Goal: Transaction & Acquisition: Purchase product/service

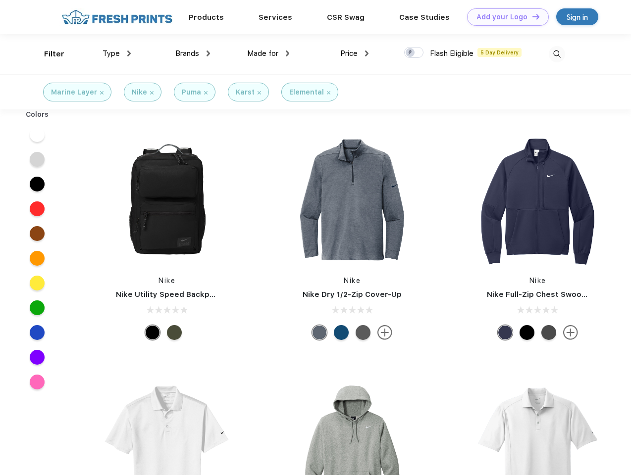
scroll to position [0, 0]
click at [504, 17] on link "Add your Logo Design Tool" at bounding box center [508, 16] width 82 height 17
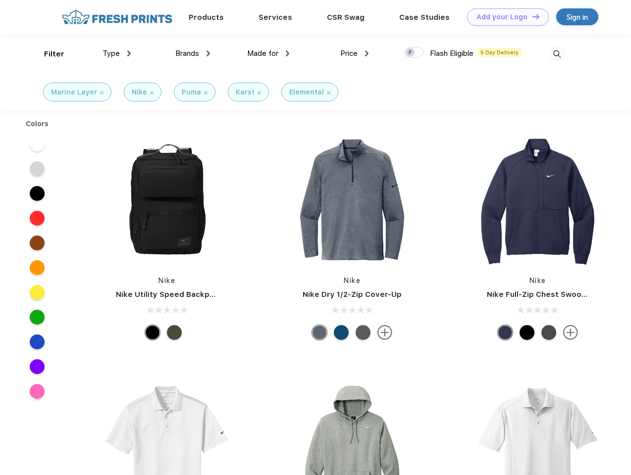
click at [0, 0] on div "Design Tool" at bounding box center [0, 0] width 0 height 0
click at [531, 16] on link "Add your Logo Design Tool" at bounding box center [508, 16] width 82 height 17
click at [48, 54] on div "Filter" at bounding box center [54, 54] width 20 height 11
click at [117, 53] on span "Type" at bounding box center [111, 53] width 17 height 9
click at [193, 53] on span "Brands" at bounding box center [187, 53] width 24 height 9
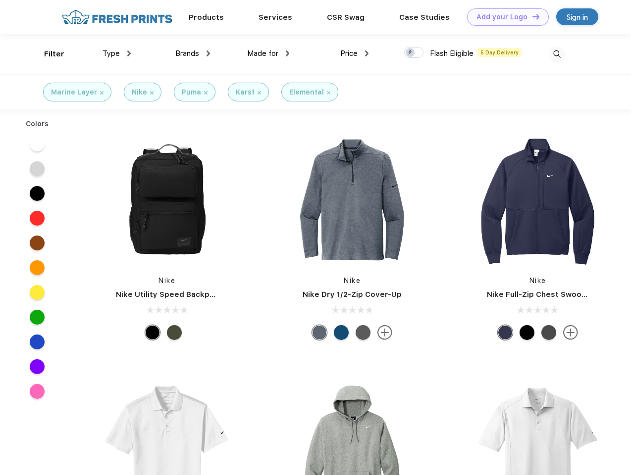
click at [268, 53] on span "Made for" at bounding box center [262, 53] width 31 height 9
click at [355, 53] on span "Price" at bounding box center [348, 53] width 17 height 9
click at [414, 53] on div at bounding box center [413, 52] width 19 height 11
click at [411, 53] on input "checkbox" at bounding box center [407, 50] width 6 height 6
click at [557, 54] on img at bounding box center [557, 54] width 16 height 16
